Goal: Navigation & Orientation: Find specific page/section

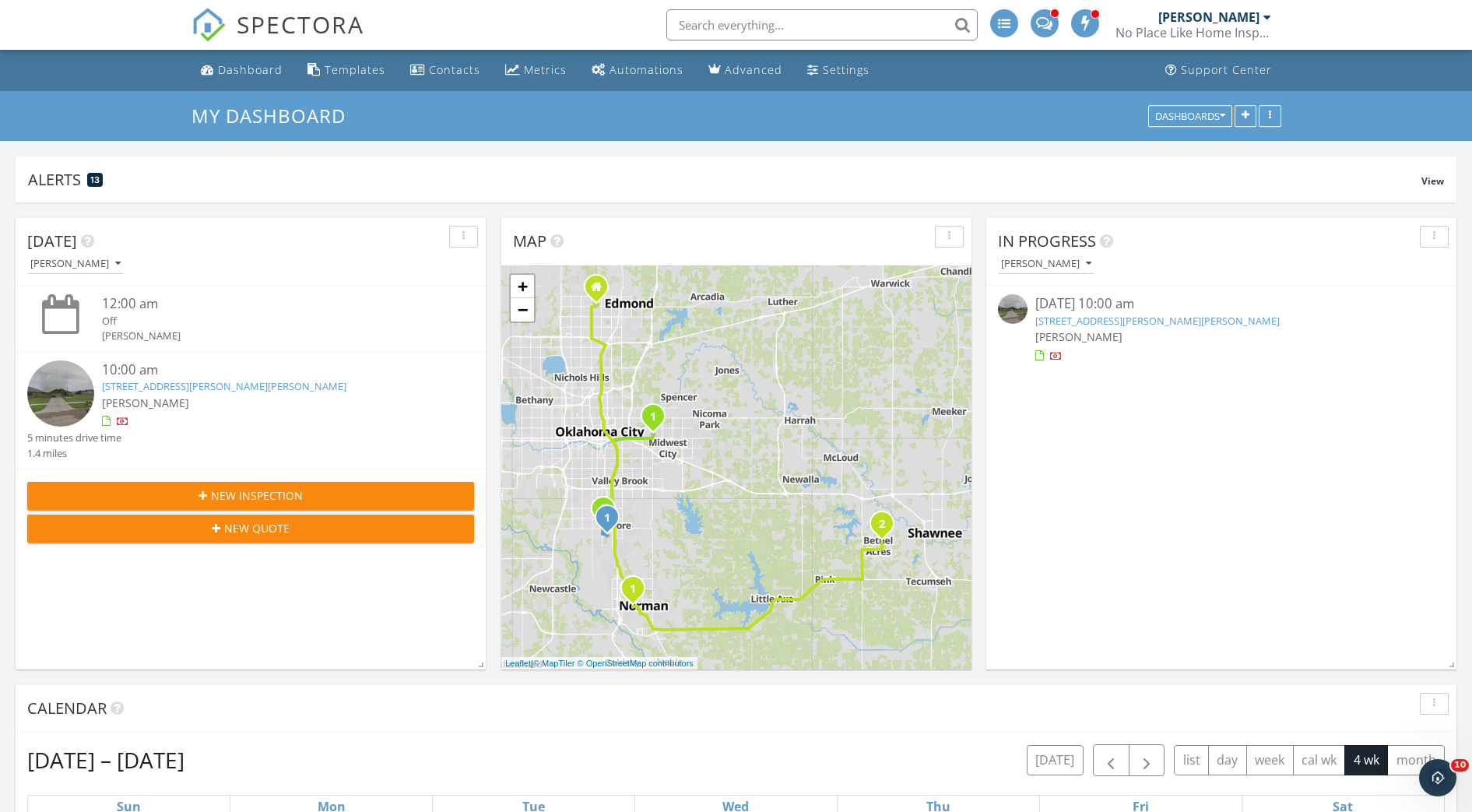
scroll to position [1680, 1502]
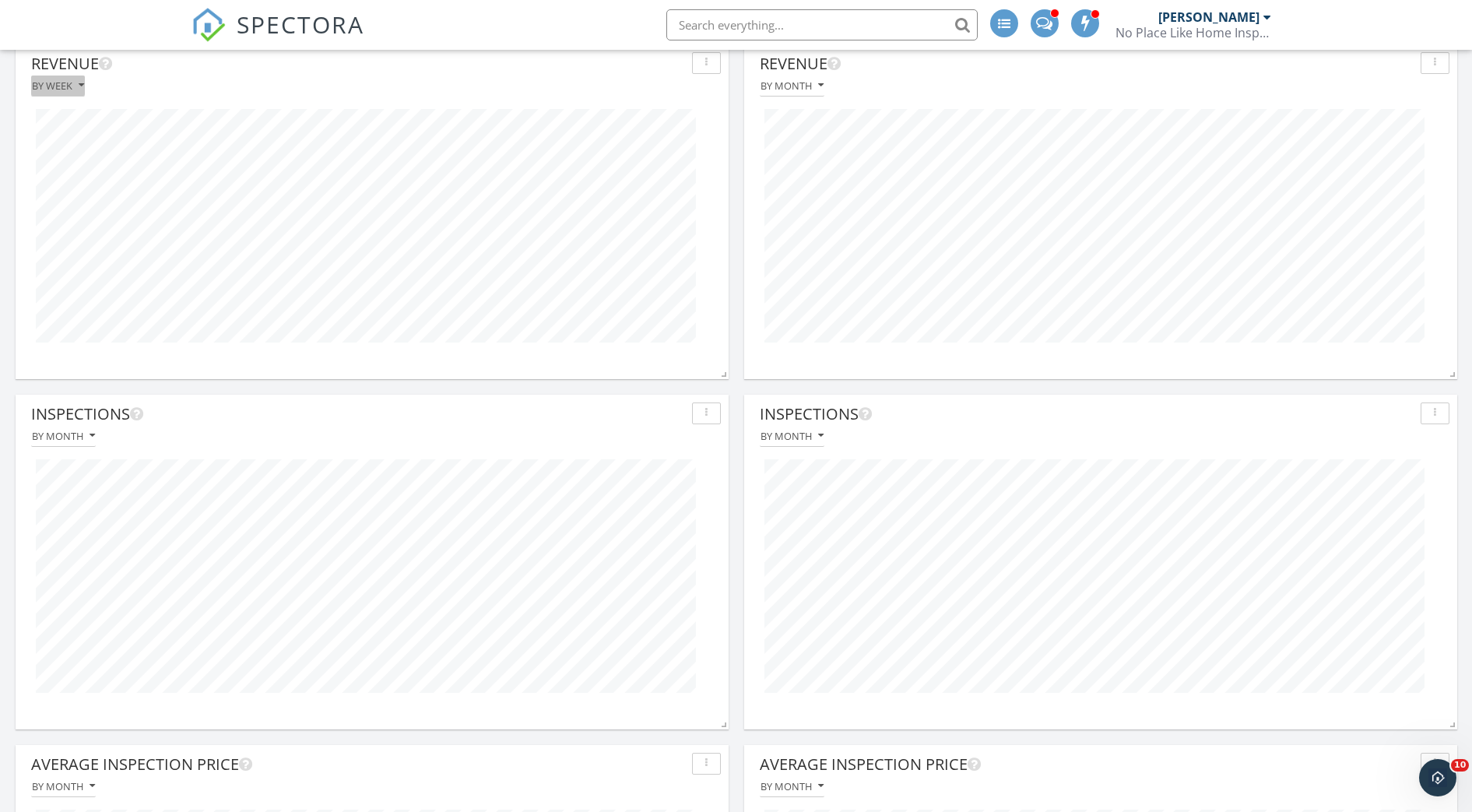
click at [72, 86] on div "By week" at bounding box center [57, 85] width 52 height 11
click at [76, 125] on div "By month" at bounding box center [96, 121] width 105 height 18
click at [1436, 71] on button "button" at bounding box center [1435, 63] width 29 height 22
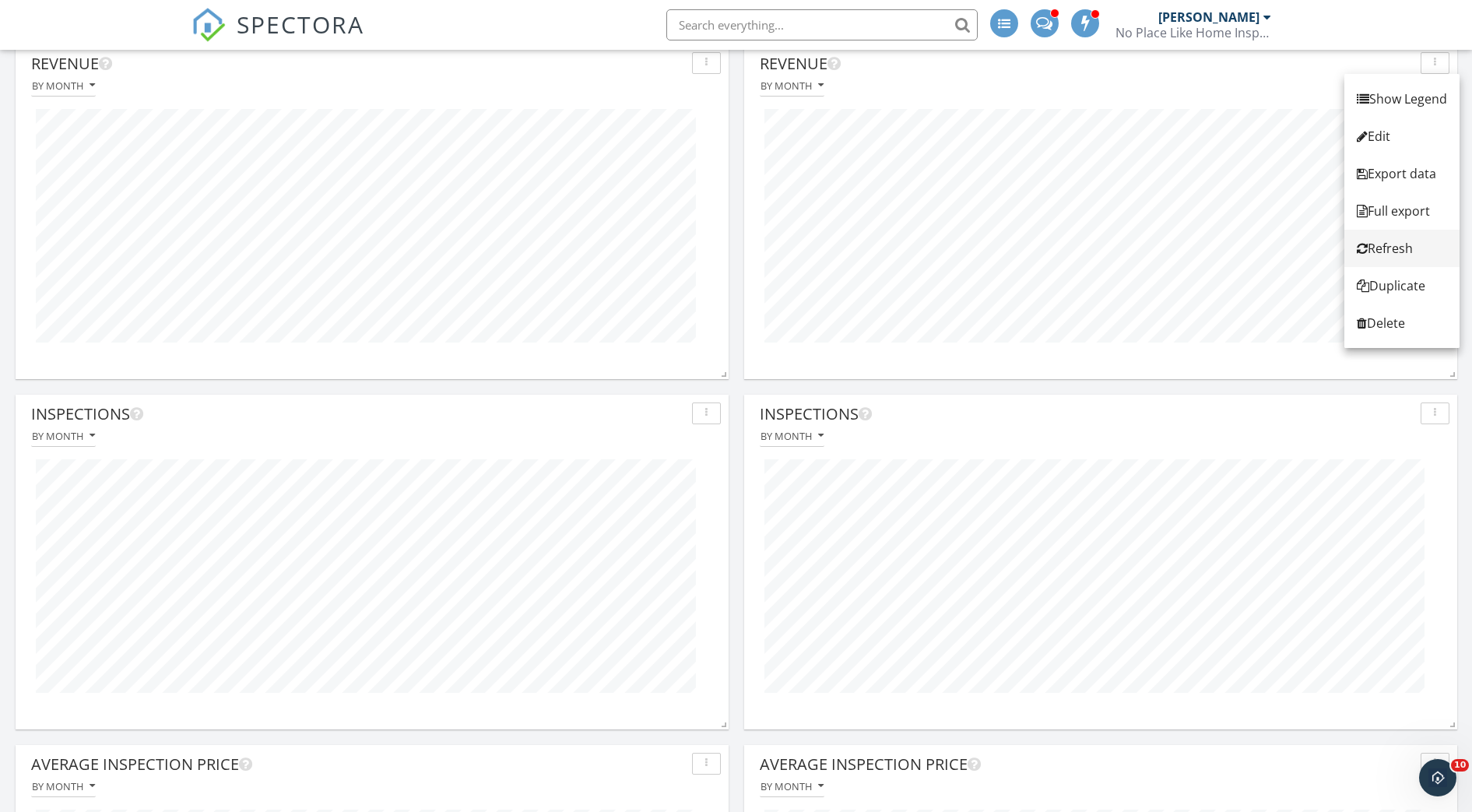
click at [1388, 245] on div "Refresh" at bounding box center [1401, 248] width 91 height 18
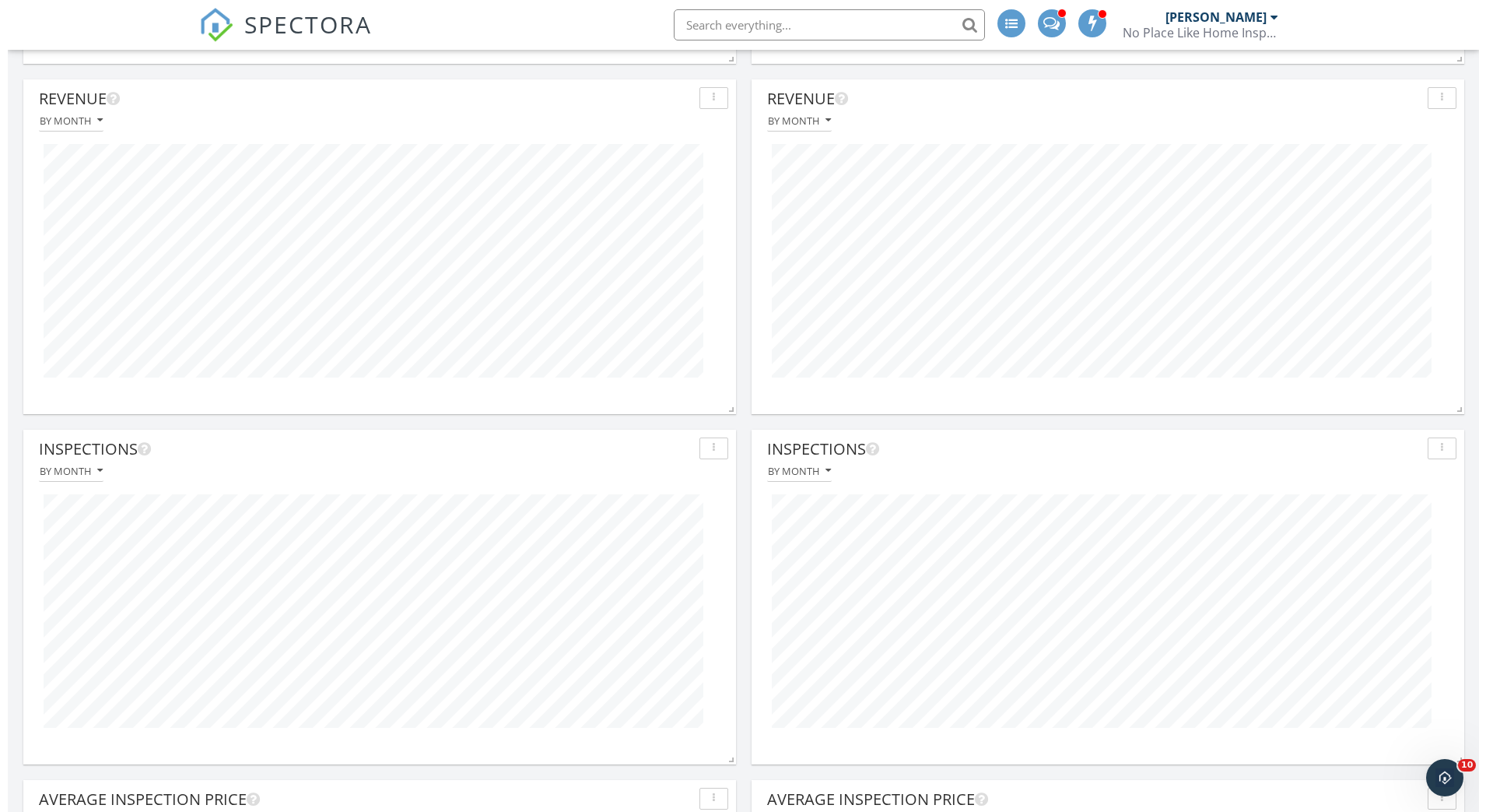
scroll to position [1184, 0]
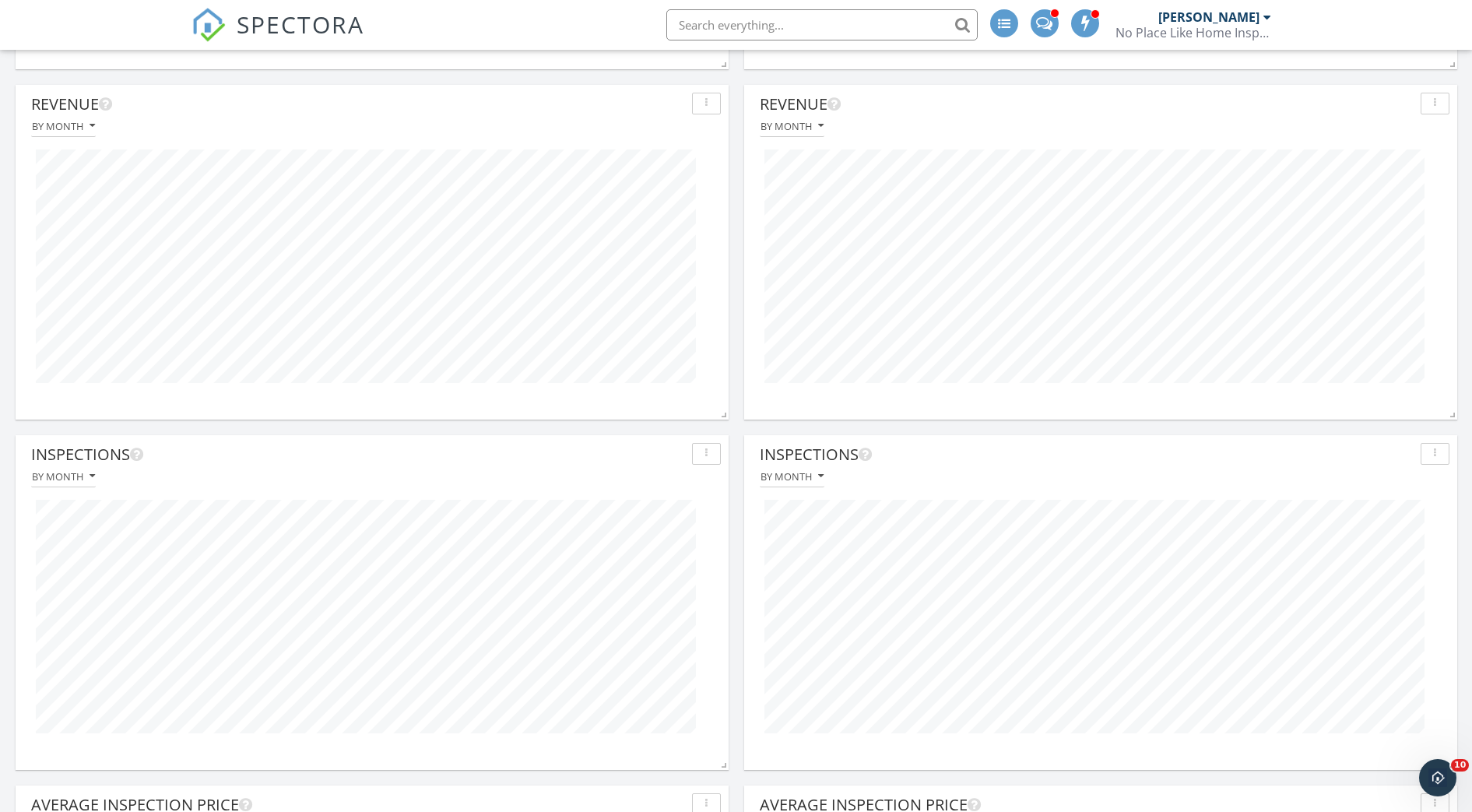
click at [710, 101] on div "button" at bounding box center [706, 103] width 15 height 11
click at [736, 178] on div "Edit" at bounding box center [749, 176] width 91 height 18
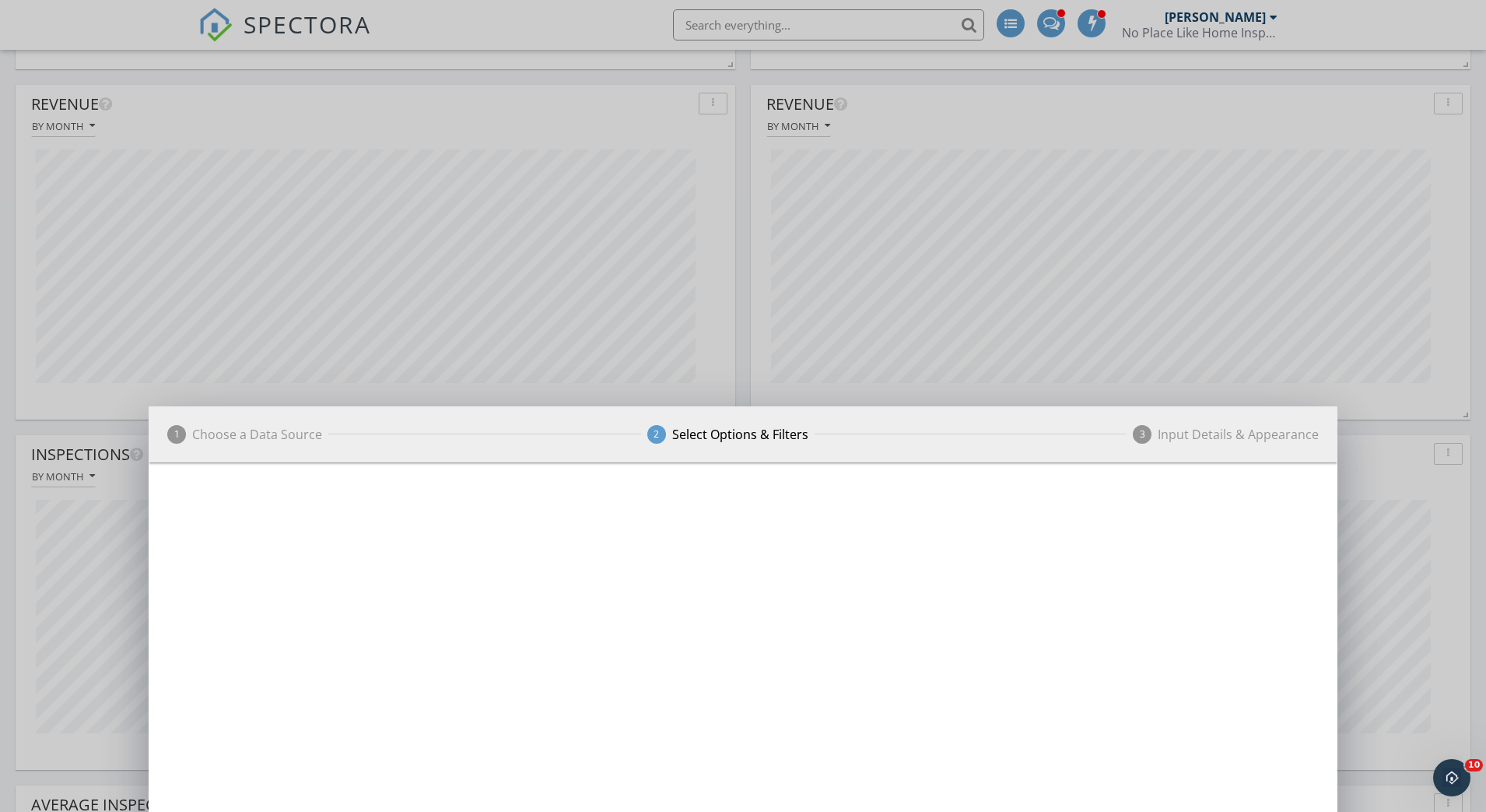
scroll to position [777830, 777426]
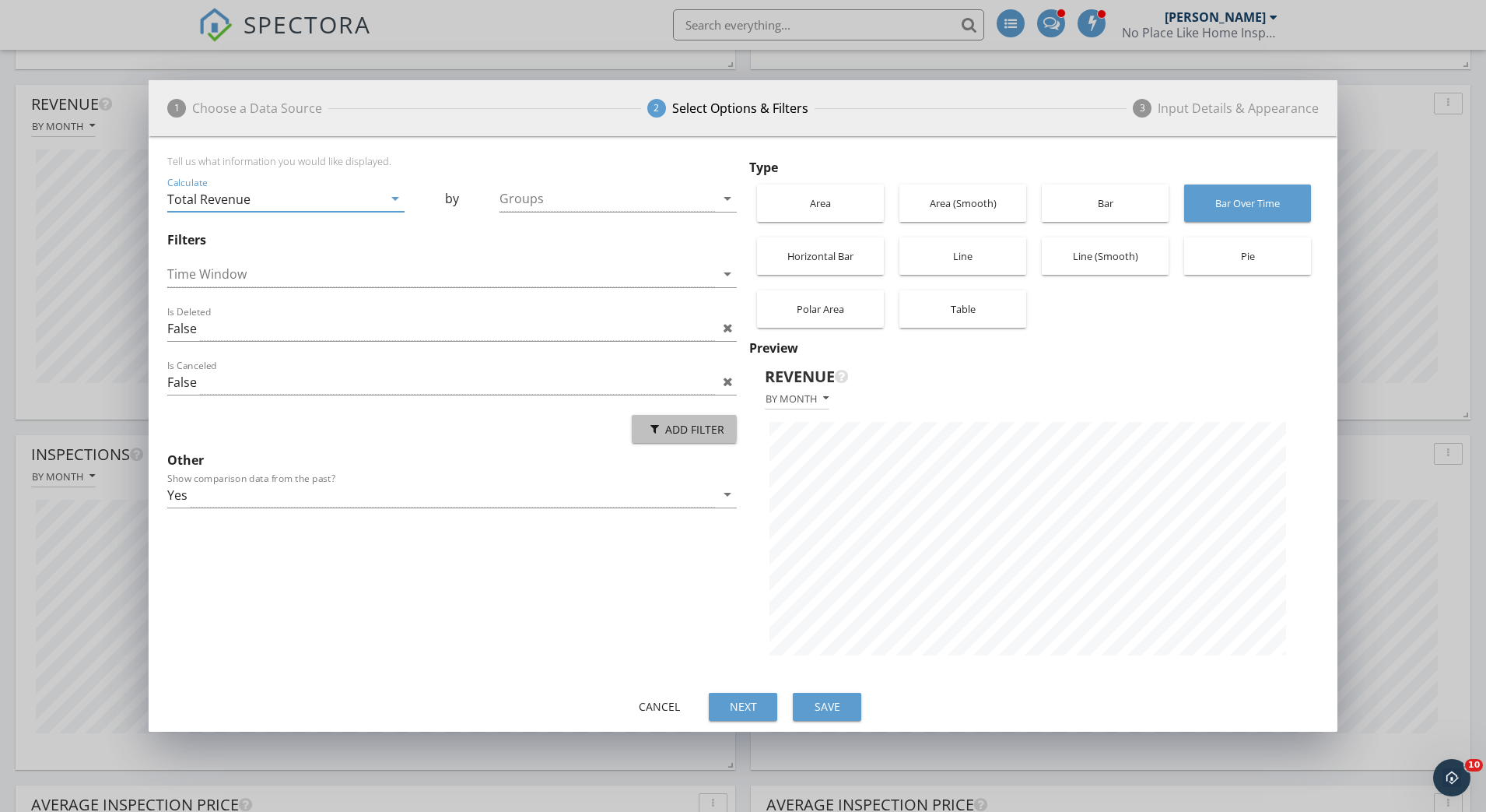
click at [672, 436] on div "Add Filter" at bounding box center [684, 430] width 80 height 17
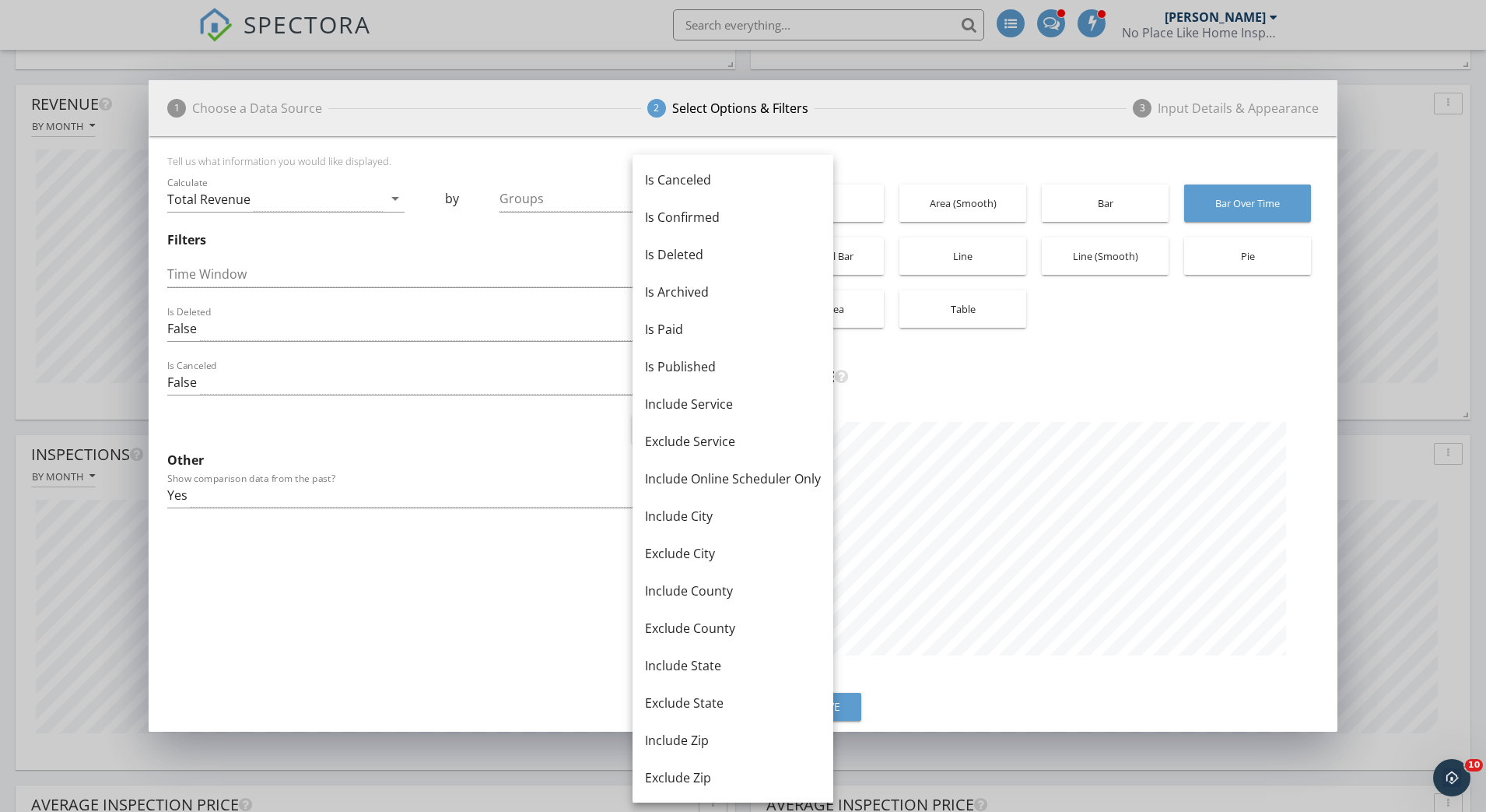
click at [585, 418] on div "Add Filter" at bounding box center [451, 428] width 569 height 37
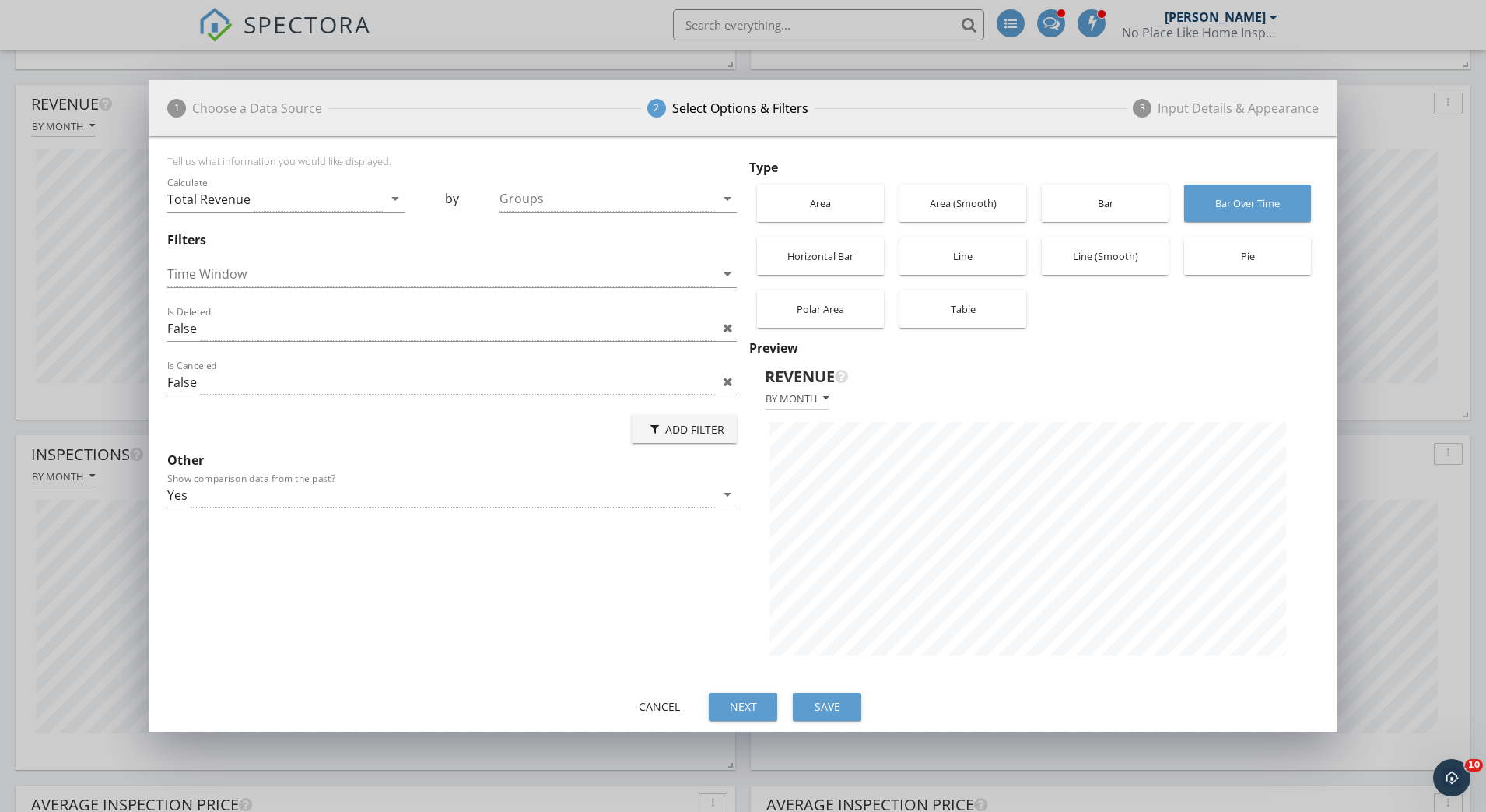
click at [596, 376] on div "False" at bounding box center [440, 381] width 548 height 26
click at [541, 593] on div "Tell us what information you would like displayed. Calculate Total Revenue arro…" at bounding box center [455, 415] width 576 height 520
click at [672, 709] on div "Cancel" at bounding box center [659, 706] width 43 height 17
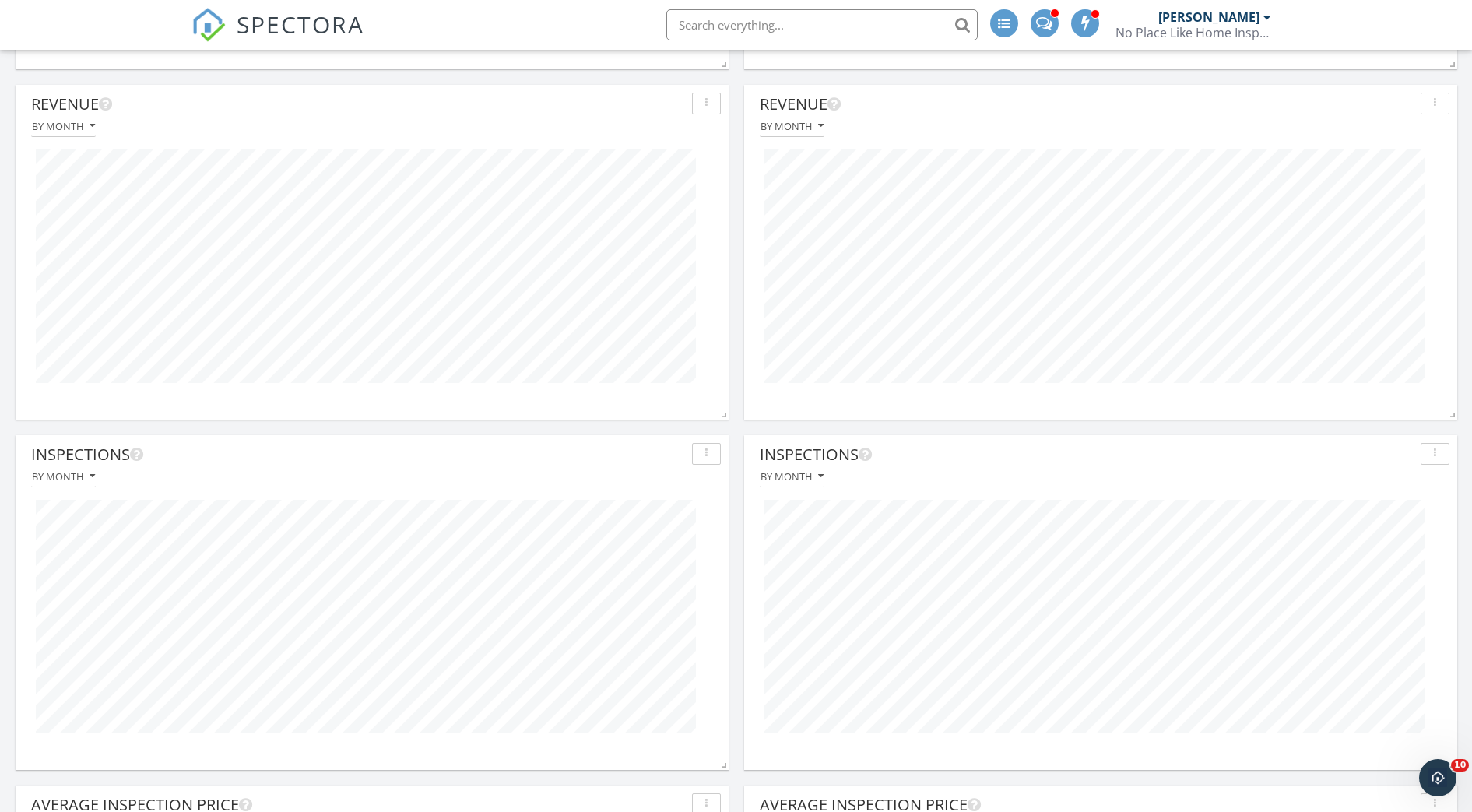
click at [1432, 110] on button "button" at bounding box center [1435, 103] width 29 height 22
click at [1388, 178] on div "Edit" at bounding box center [1401, 176] width 91 height 18
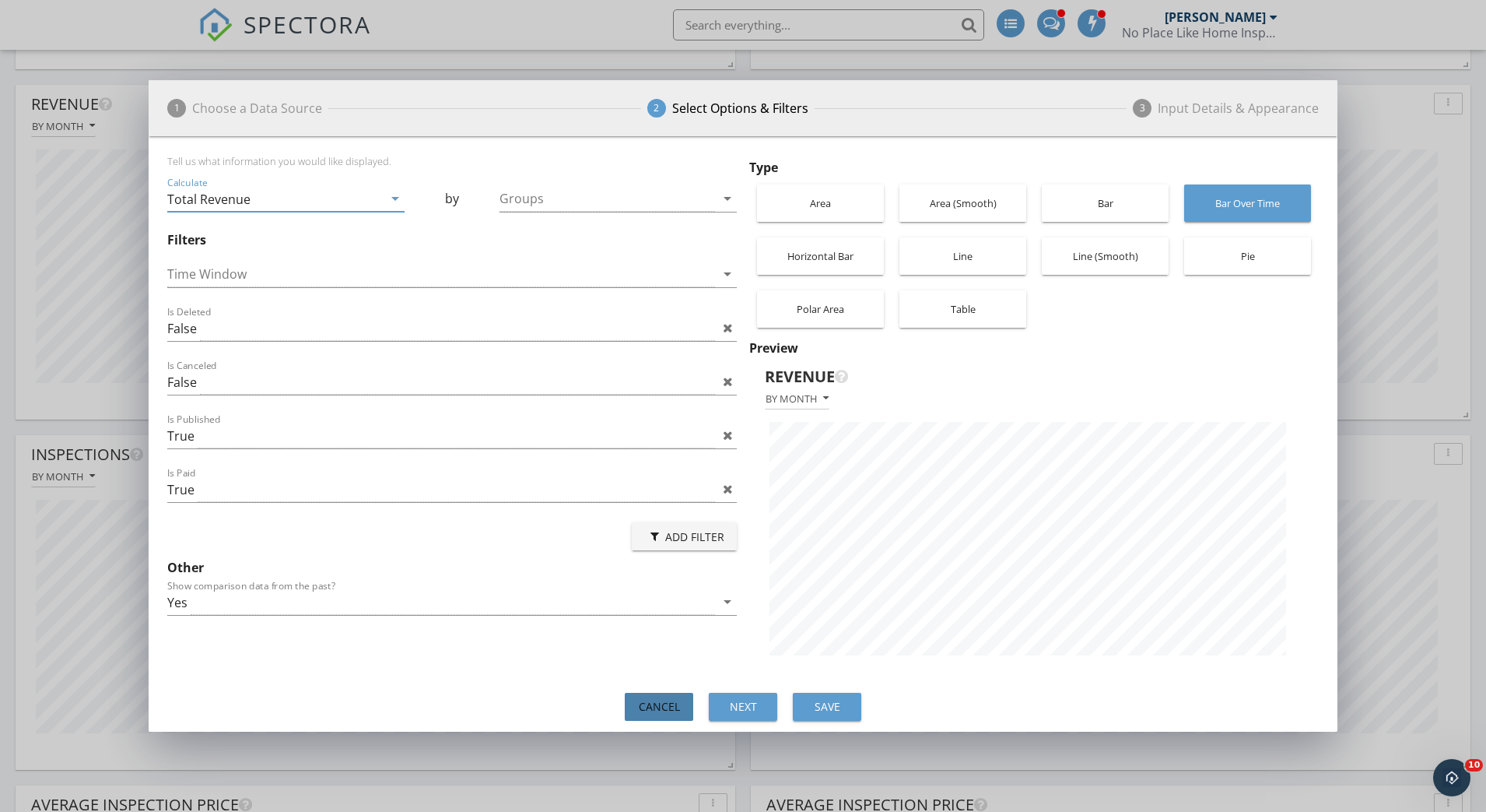
click at [654, 702] on div "Cancel" at bounding box center [659, 706] width 43 height 17
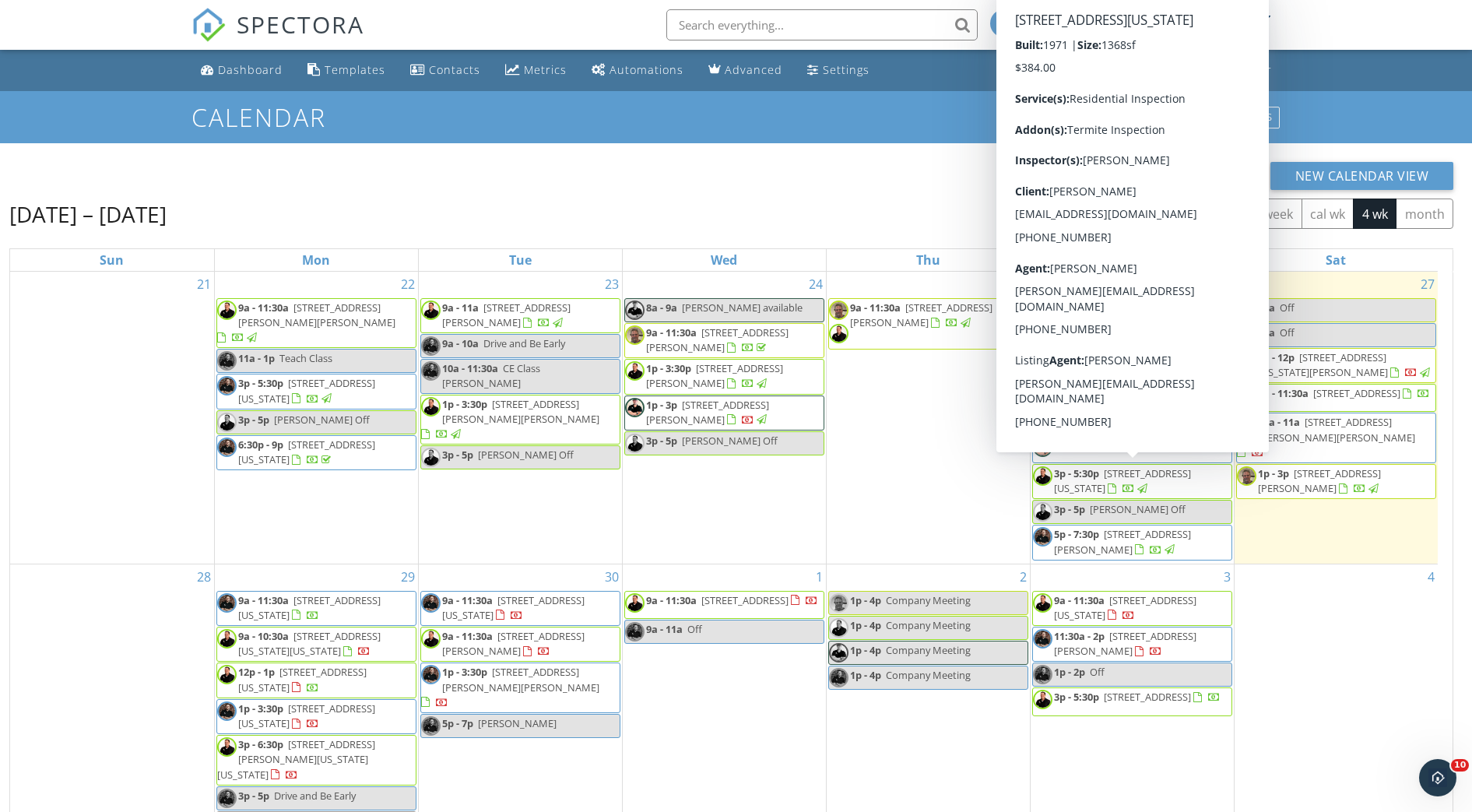
scroll to position [2, 0]
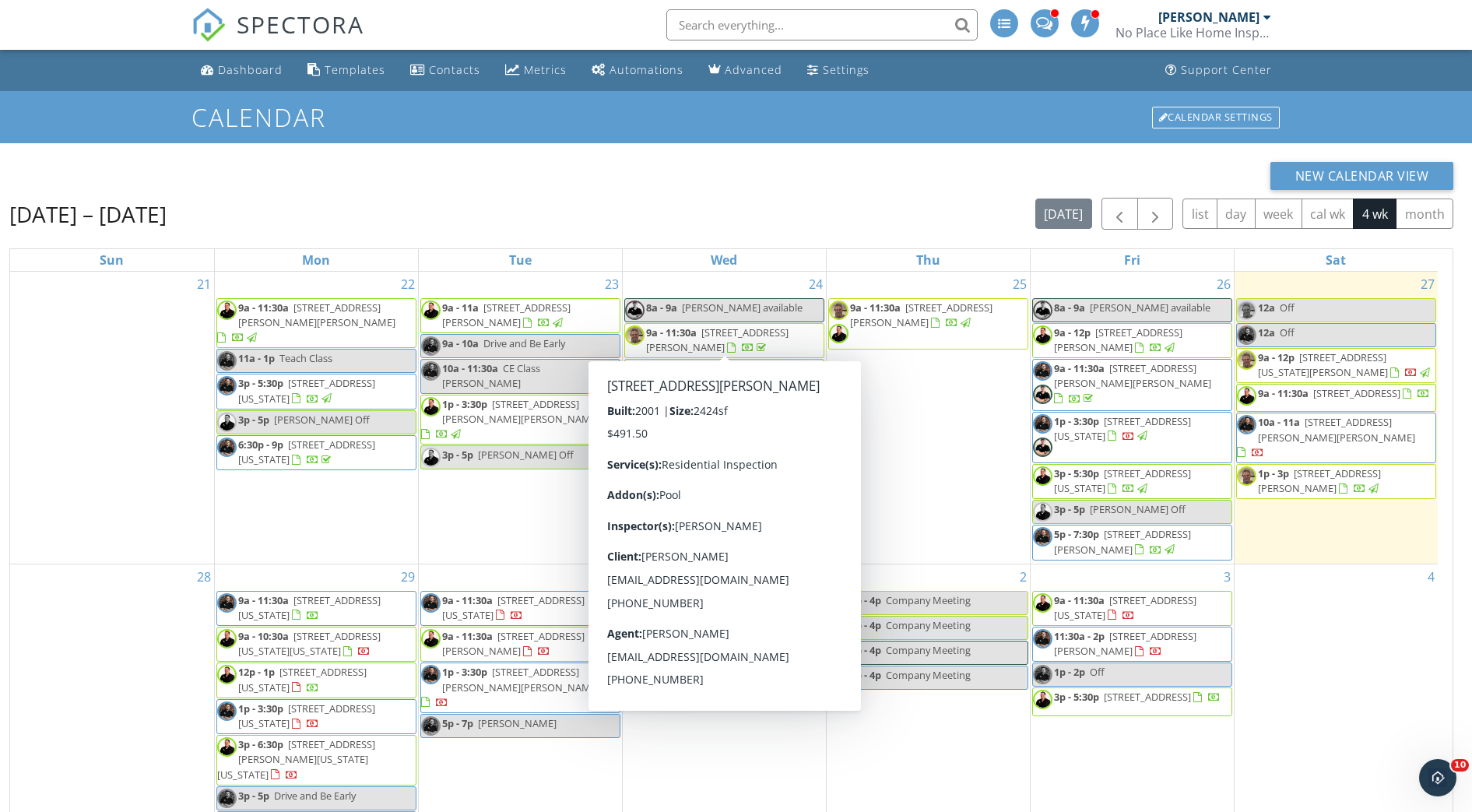
click at [342, 196] on div "New Calendar View Sep 21 – Oct 18, 2025 today list day week cal wk 4 wk month S…" at bounding box center [731, 586] width 1444 height 848
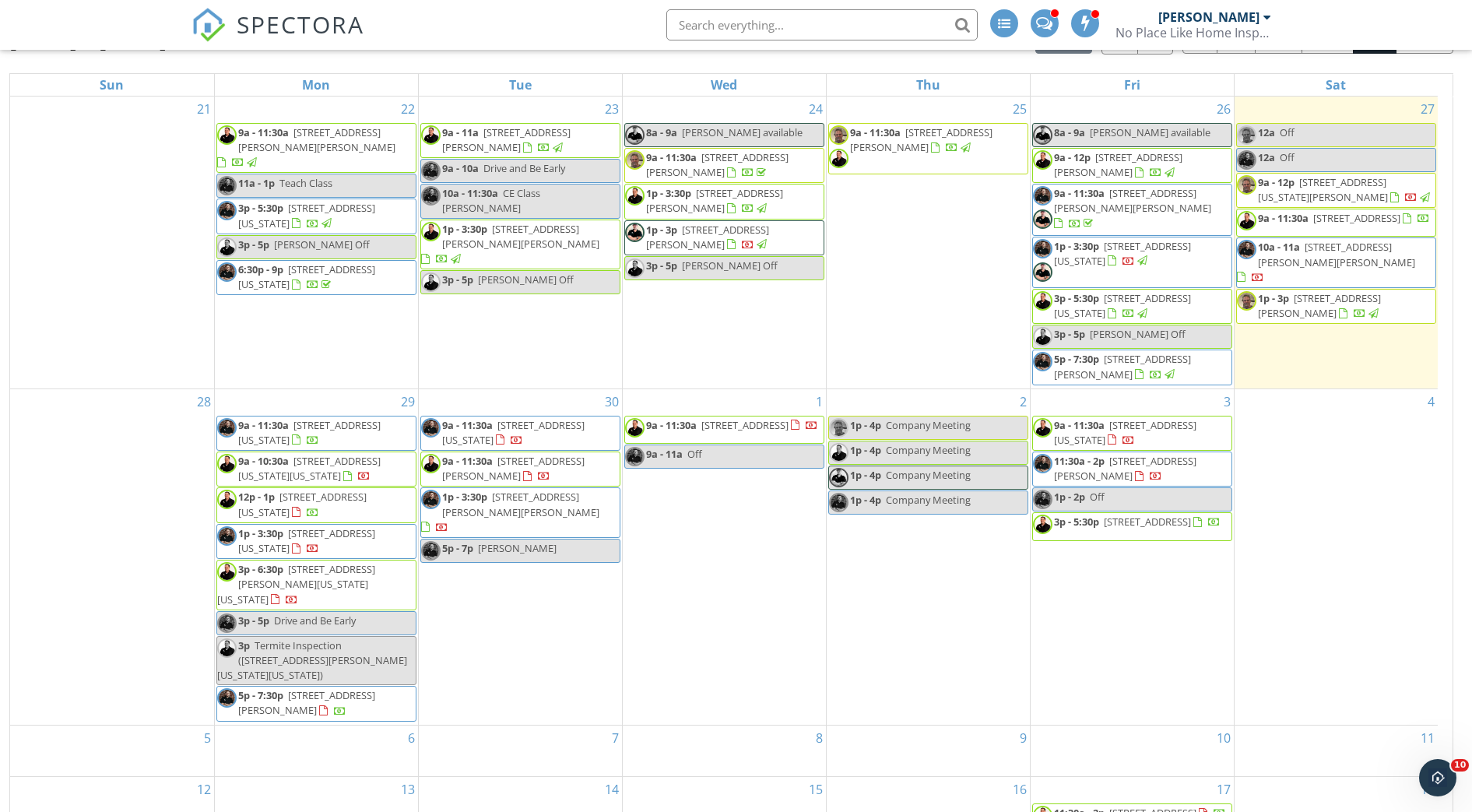
scroll to position [0, 0]
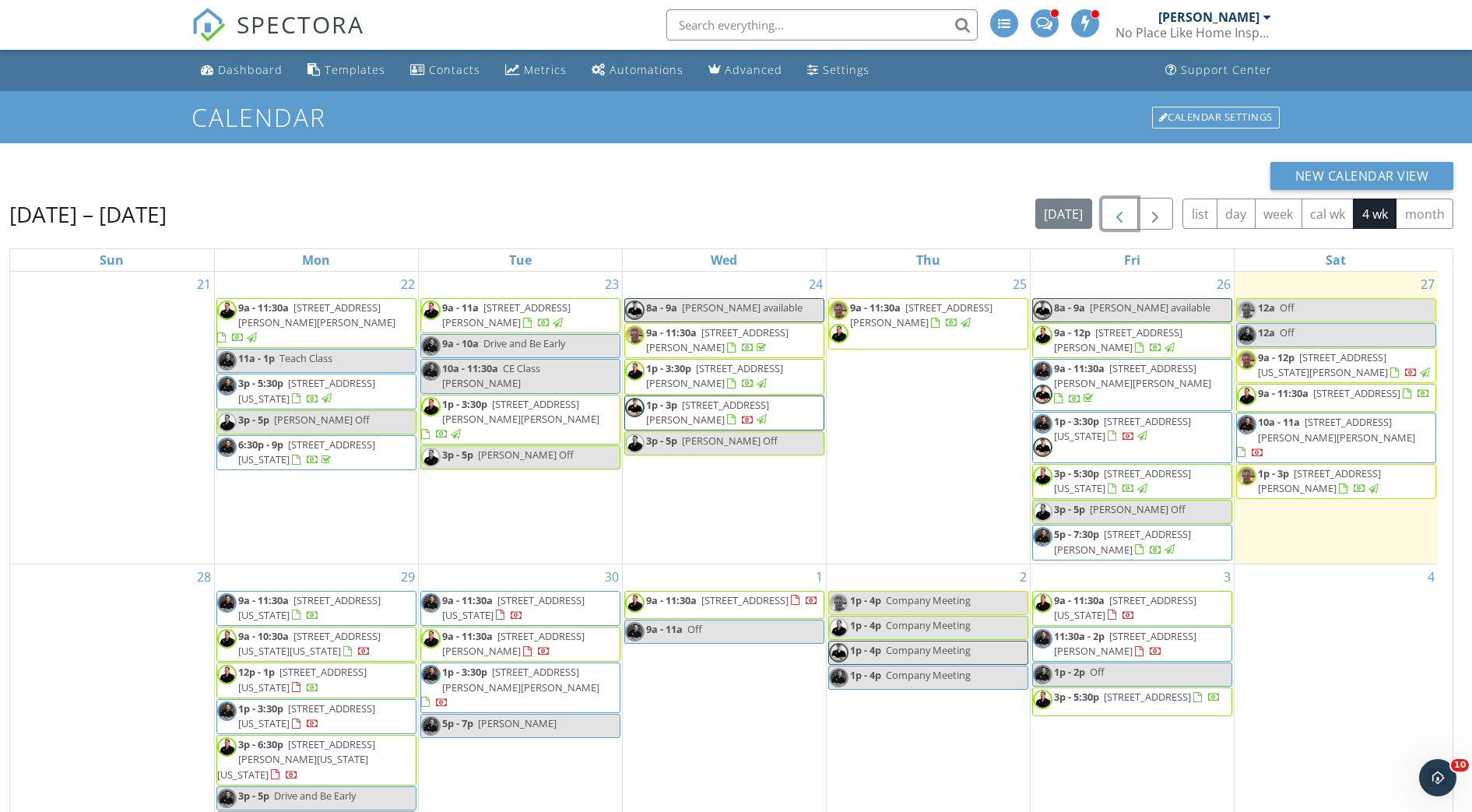
click at [1120, 217] on span "button" at bounding box center [1119, 214] width 18 height 18
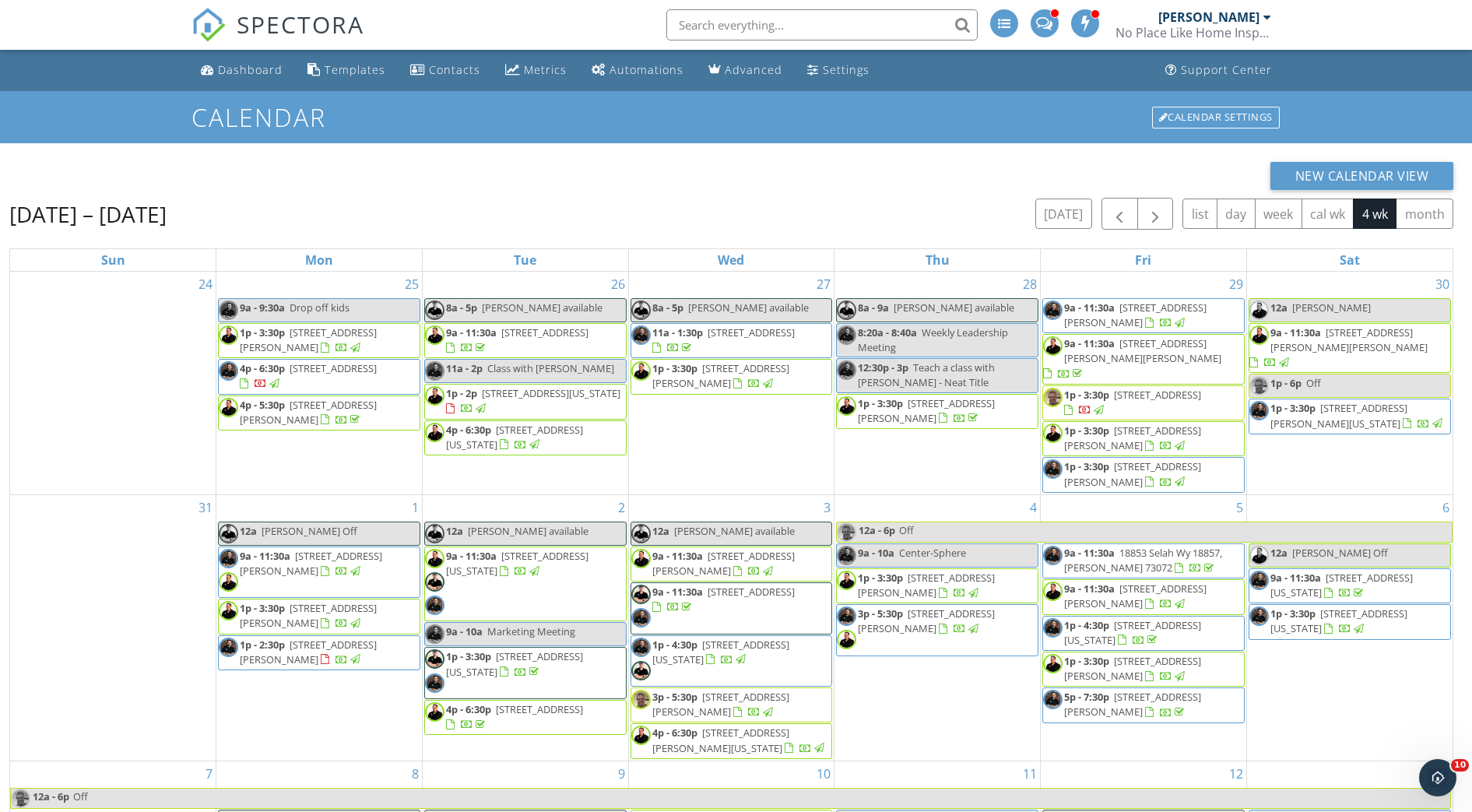
click at [861, 182] on div "New Calendar View" at bounding box center [731, 176] width 1444 height 28
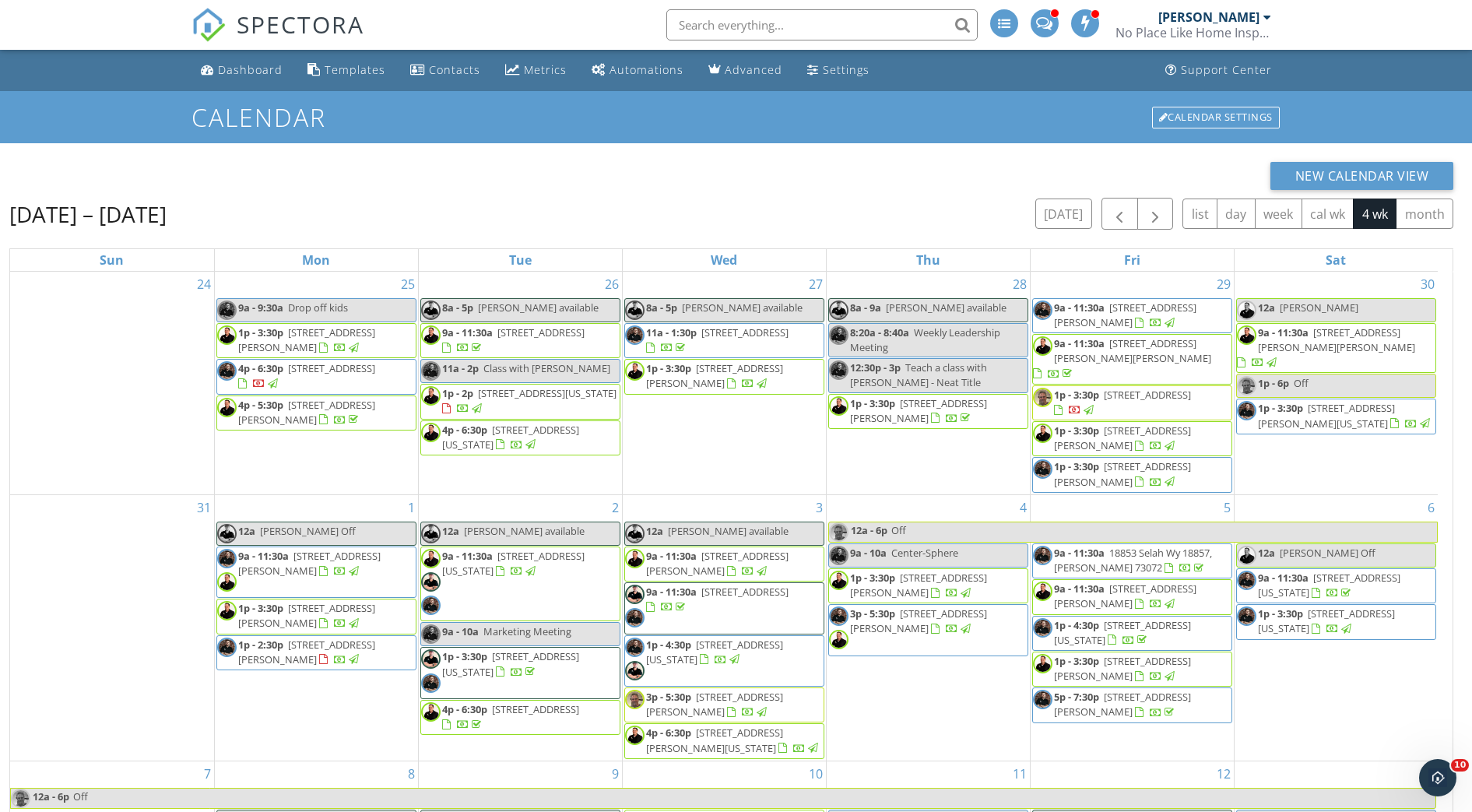
click at [687, 192] on div "New Calendar View Aug 24 – Sep 20, 2025 today list day week cal wk 4 wk month S…" at bounding box center [731, 586] width 1444 height 848
click at [1159, 206] on span "button" at bounding box center [1154, 214] width 18 height 18
